Goal: Use online tool/utility: Utilize a website feature to perform a specific function

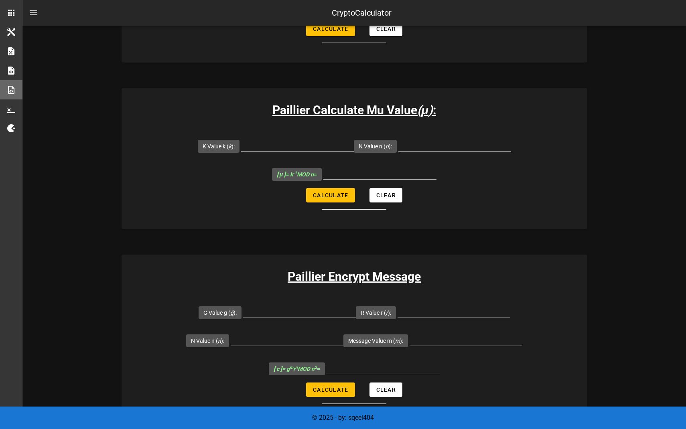
scroll to position [396, 0]
click at [300, 155] on div at bounding box center [297, 158] width 113 height 6
click at [300, 153] on div at bounding box center [297, 150] width 113 height 22
click at [300, 149] on input "K Value k ( k ):" at bounding box center [297, 145] width 113 height 13
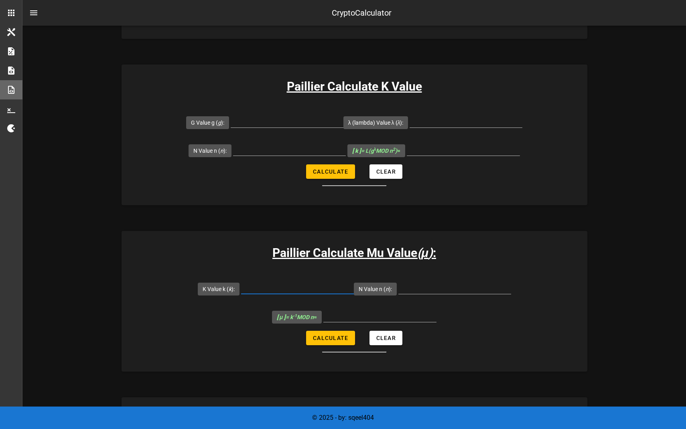
scroll to position [251, 0]
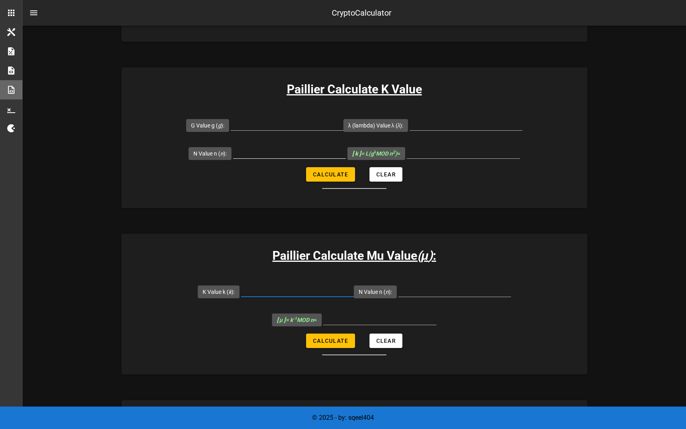
click at [266, 151] on input "N Value n ( n ):" at bounding box center [289, 152] width 113 height 13
paste input "6527"
type input "6527"
click at [422, 130] on input "λ (lambda) Value λ ( λ ):" at bounding box center [465, 124] width 113 height 13
click at [286, 126] on input "G Value g ( g ):" at bounding box center [287, 124] width 113 height 13
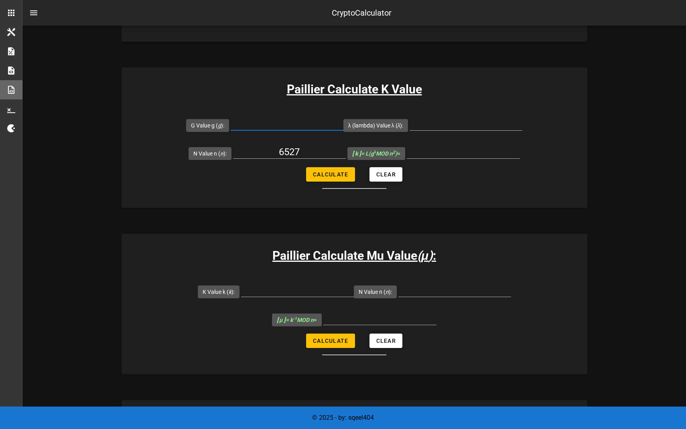
type input "1"
type input "7019"
type input "3180"
click at [340, 173] on span "Calculate" at bounding box center [330, 174] width 36 height 6
type input "5143"
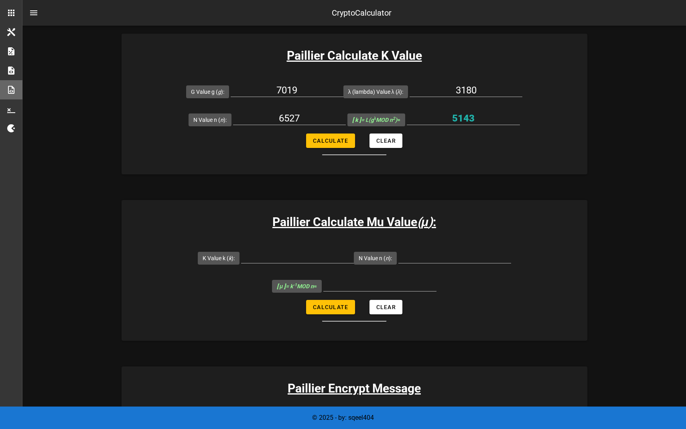
scroll to position [289, 0]
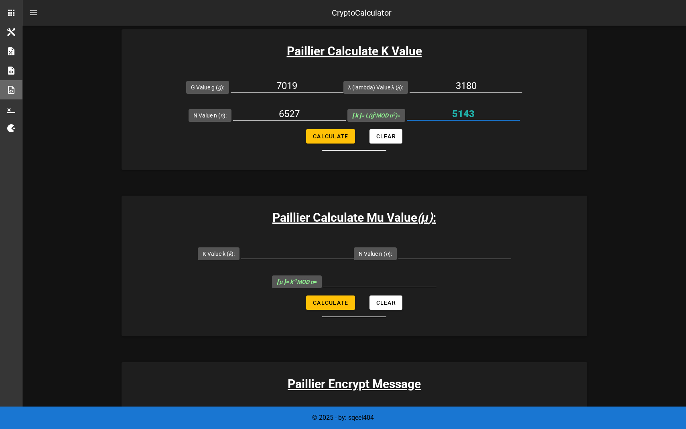
drag, startPoint x: 453, startPoint y: 113, endPoint x: 473, endPoint y: 113, distance: 20.1
click at [473, 113] on input "5143" at bounding box center [463, 113] width 113 height 13
click at [301, 249] on input "K Value k ( k ):" at bounding box center [297, 252] width 113 height 13
paste input "5143"
type input "5143"
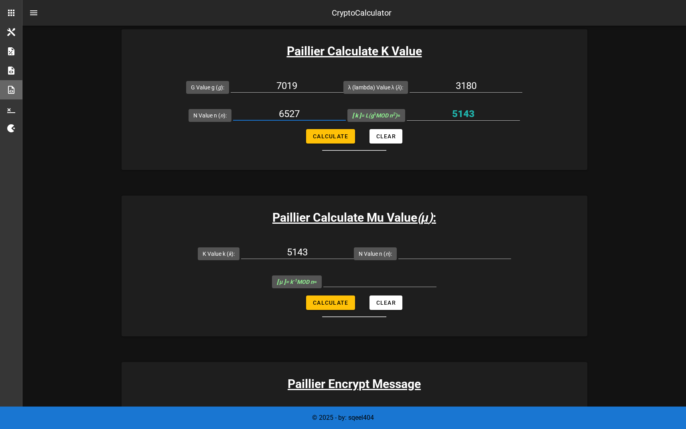
drag, startPoint x: 285, startPoint y: 109, endPoint x: 312, endPoint y: 110, distance: 27.7
click at [312, 110] on input "6527" at bounding box center [289, 113] width 113 height 13
click at [290, 113] on input "6527" at bounding box center [289, 113] width 113 height 13
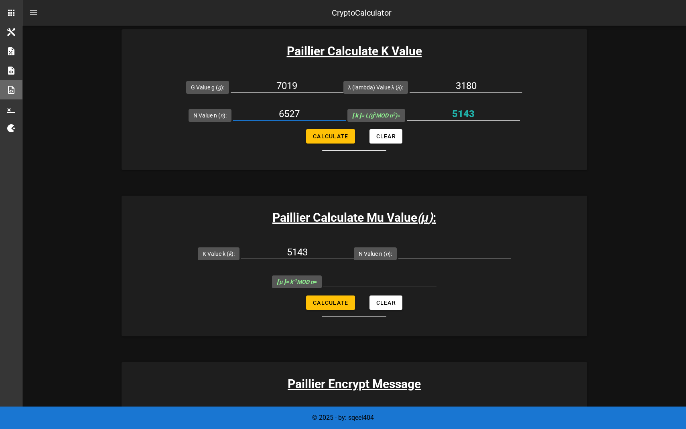
click at [451, 257] on input "N Value n ( n ):" at bounding box center [454, 252] width 113 height 13
paste input "6527"
type input "6527"
click at [325, 305] on span "Calculate" at bounding box center [330, 303] width 36 height 6
type input "6145"
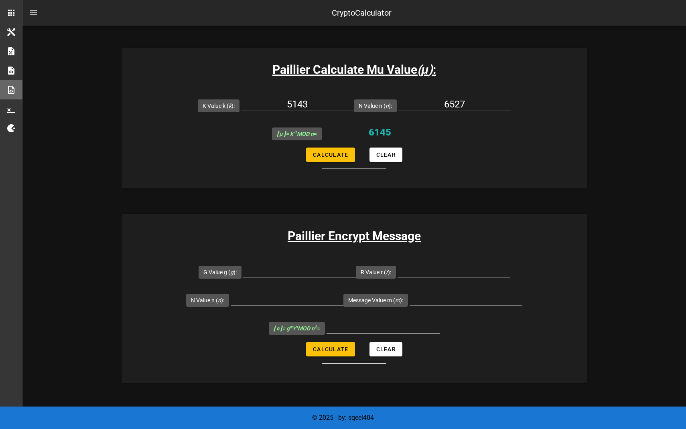
scroll to position [439, 0]
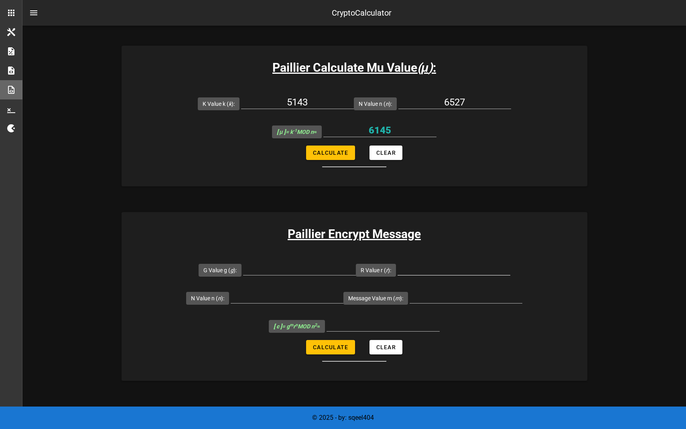
click at [428, 270] on input "R Value r ( r ):" at bounding box center [453, 268] width 113 height 13
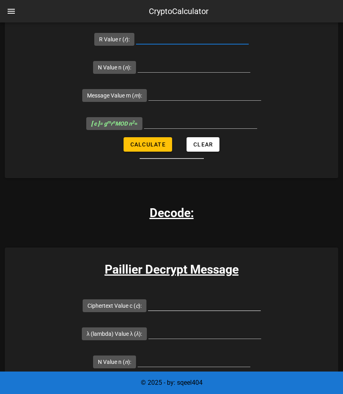
scroll to position [833, 0]
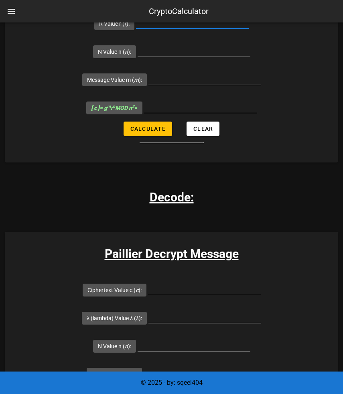
click at [168, 282] on input "Ciphertext Value c ( c ):" at bounding box center [204, 288] width 113 height 13
paste input "22787030"
type input "22787030"
click at [235, 310] on input "λ (lambda) Value λ ( λ ):" at bounding box center [204, 316] width 113 height 13
paste input "3180"
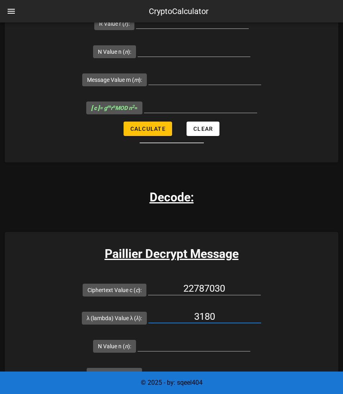
type input "3180"
click at [194, 338] on input "N Value n ( n ):" at bounding box center [194, 344] width 113 height 13
paste input "6527"
type input "6527"
click at [197, 366] on input "μ (Mu) Value μ ( μ ):" at bounding box center [200, 372] width 113 height 13
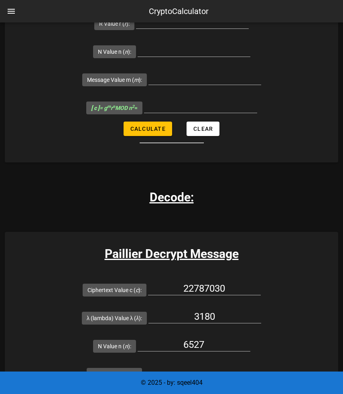
paste input "6145"
type input "6145"
type input "256"
drag, startPoint x: 211, startPoint y: 314, endPoint x: 231, endPoint y: 314, distance: 20.1
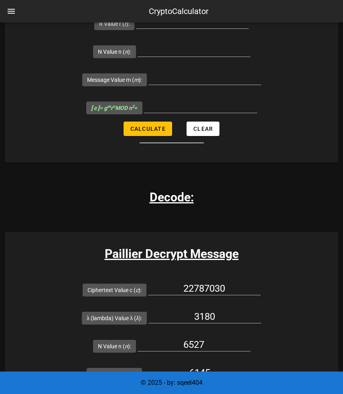
click at [231, 394] on input "256" at bounding box center [213, 400] width 113 height 13
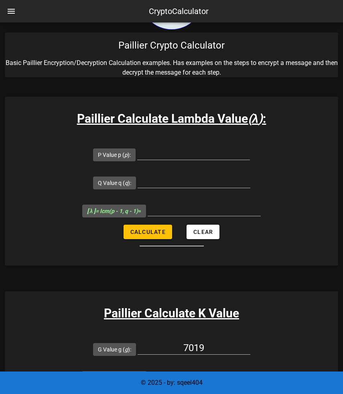
scroll to position [0, 0]
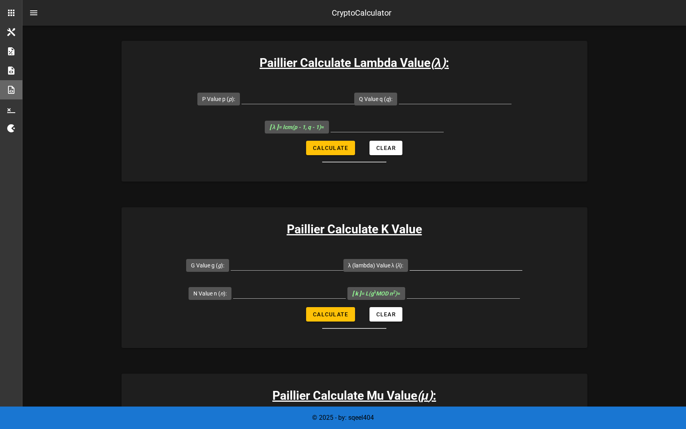
scroll to position [115, 0]
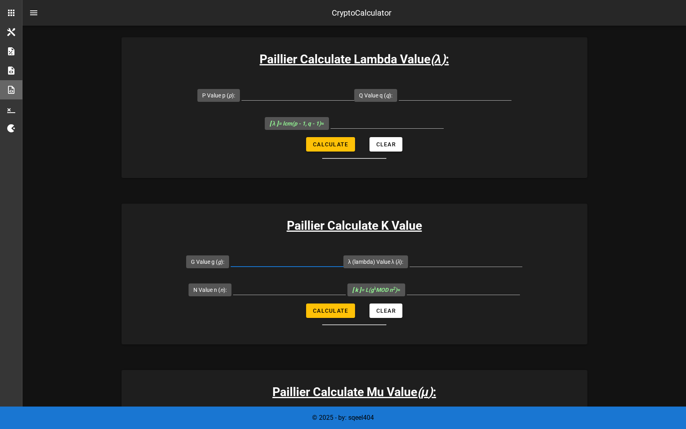
click at [276, 265] on input "G Value g ( g ):" at bounding box center [287, 260] width 113 height 13
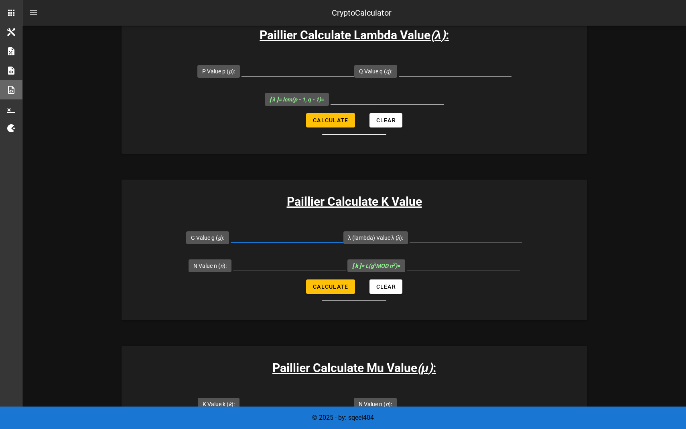
scroll to position [140, 0]
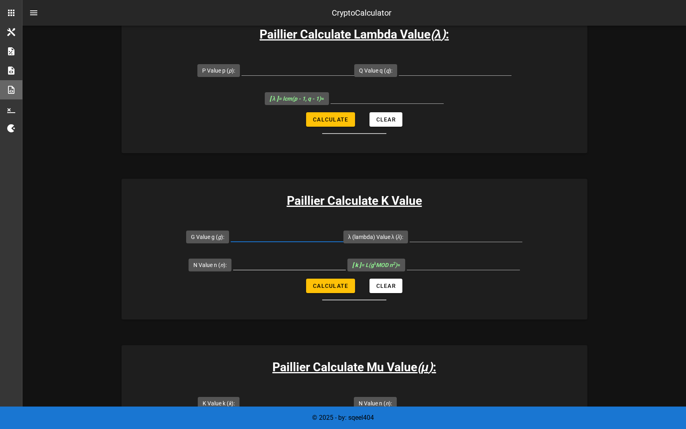
click at [275, 267] on input "N Value n ( n ):" at bounding box center [289, 263] width 113 height 13
click at [431, 240] on input "λ (lambda) Value λ ( λ ):" at bounding box center [465, 235] width 113 height 13
type input "3180"
click at [274, 237] on input "G Value g ( g ):" at bounding box center [287, 235] width 113 height 13
type input "7019"
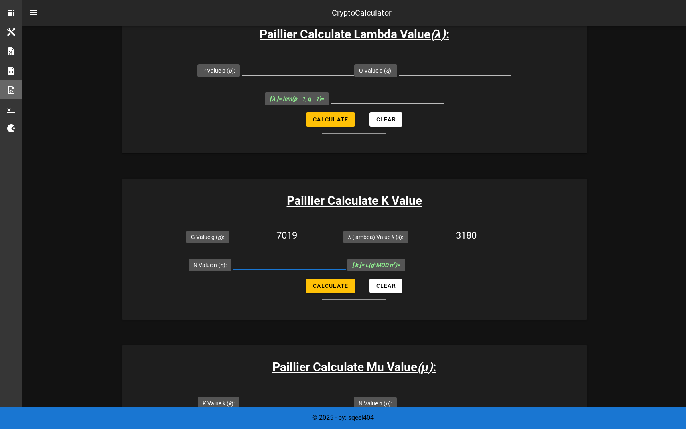
click at [257, 263] on input "N Value n ( n ):" at bounding box center [289, 263] width 113 height 13
click at [258, 265] on input "N Value n ( n ):" at bounding box center [289, 263] width 113 height 13
paste input "6527"
type input "6527"
click at [326, 286] on span "Calculate" at bounding box center [330, 286] width 36 height 6
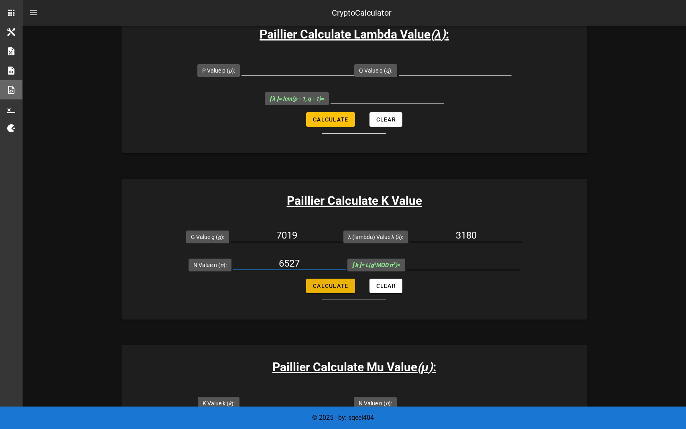
type input "5143"
